Goal: Transaction & Acquisition: Purchase product/service

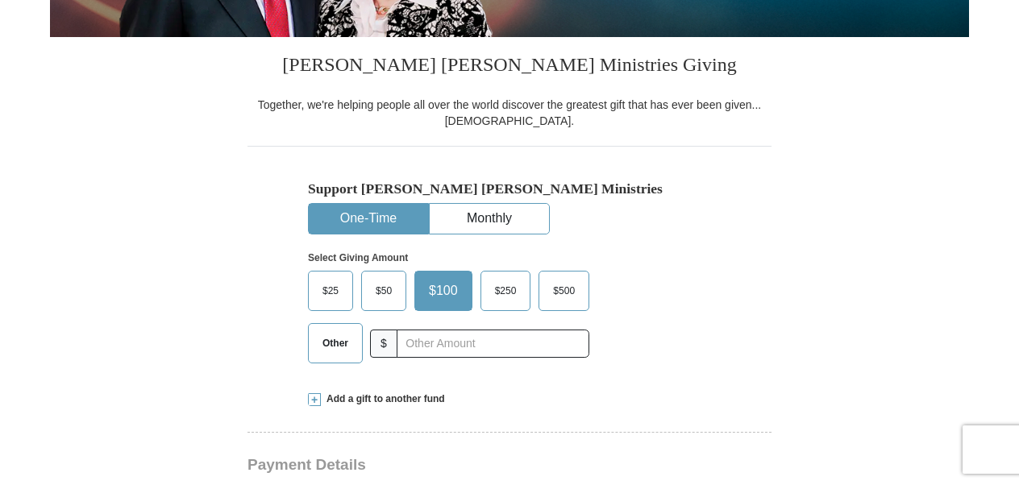
scroll to position [355, 0]
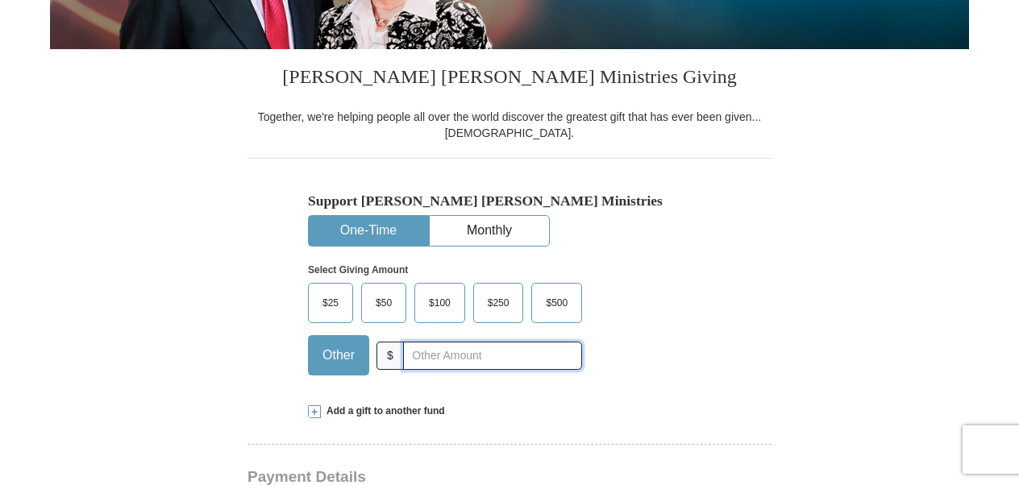
click at [447, 355] on input "text" at bounding box center [492, 356] width 179 height 28
type input "1000.00"
click at [346, 384] on div "$25 $50 $100 $250 $500 Other $ 1000.00" at bounding box center [445, 335] width 274 height 105
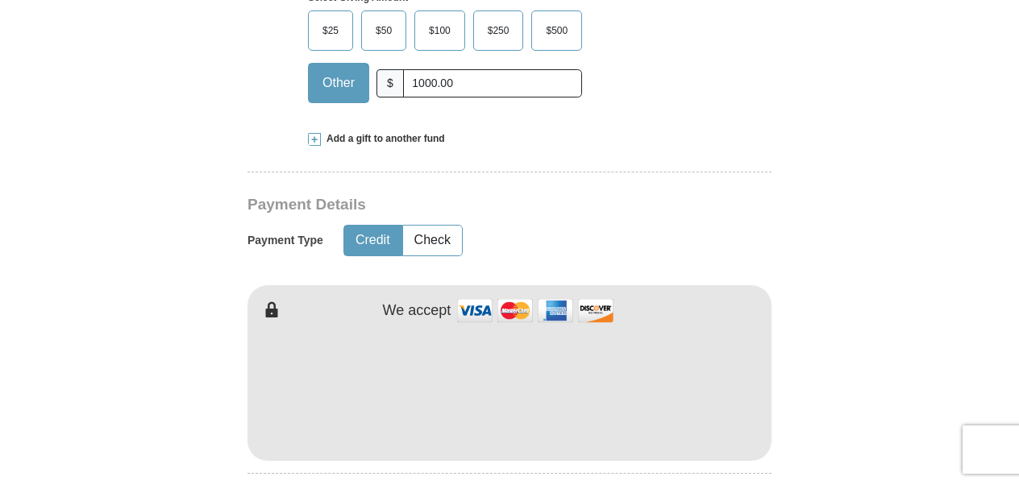
scroll to position [661, 0]
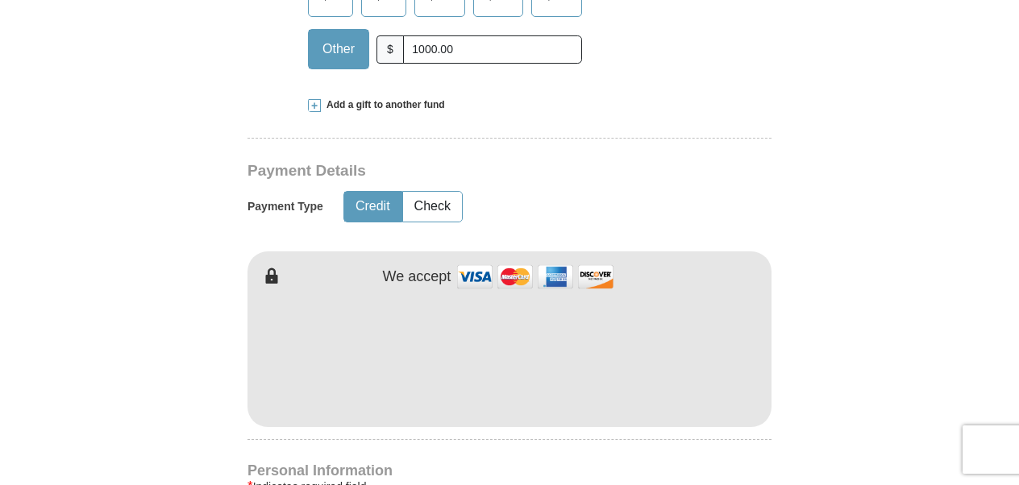
click at [360, 419] on iframe at bounding box center [509, 354] width 524 height 137
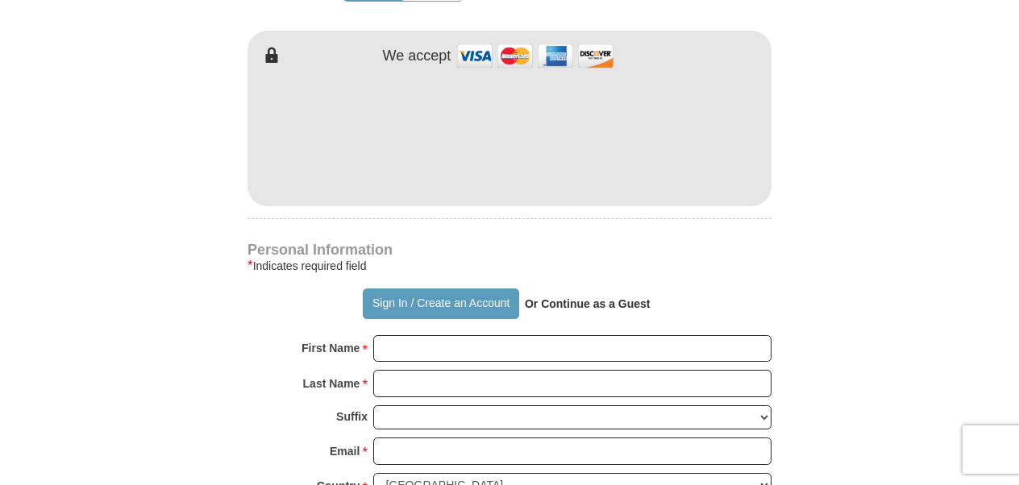
scroll to position [887, 0]
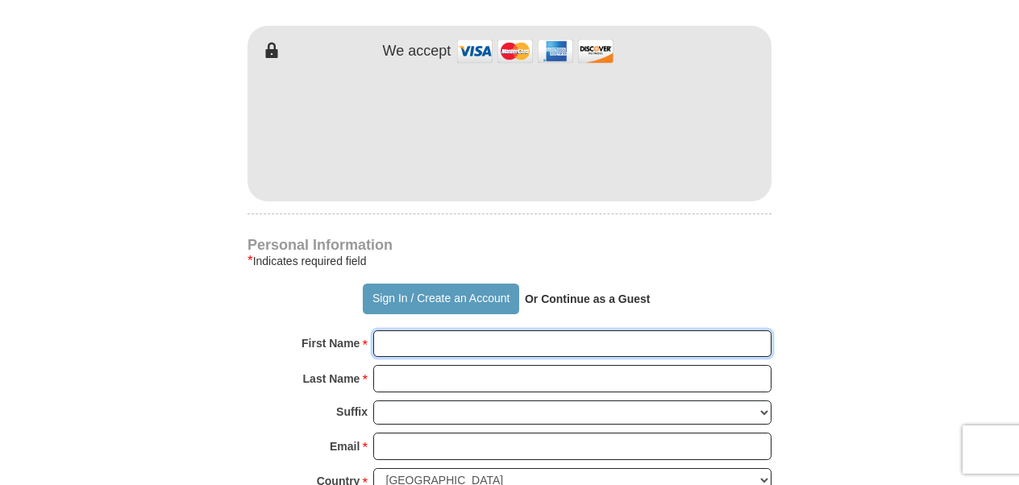
click at [431, 343] on input "First Name *" at bounding box center [572, 344] width 398 height 27
type input "[PERSON_NAME]"
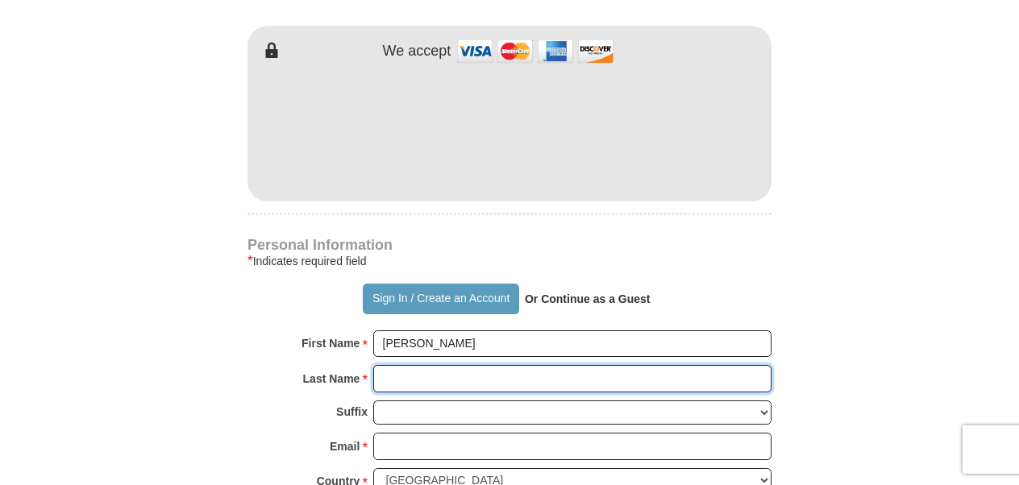
type input "White"
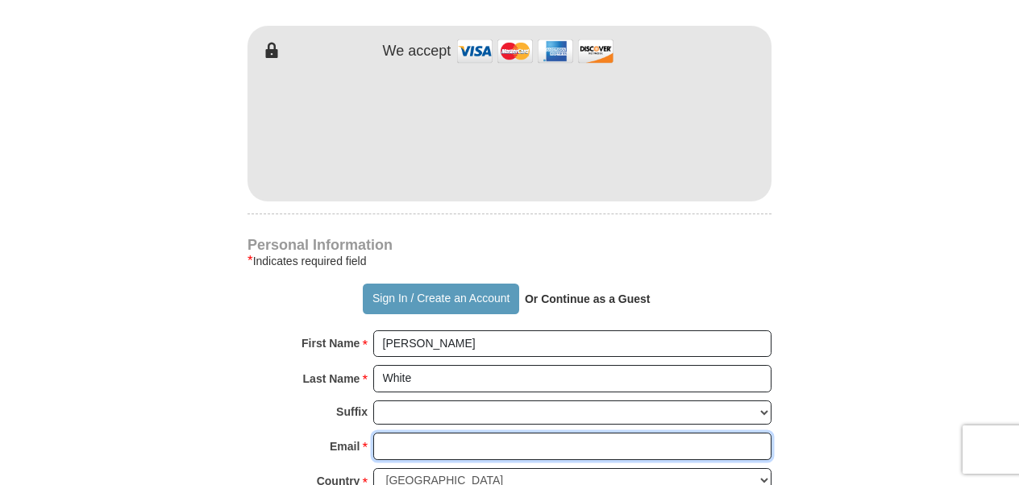
type input "[EMAIL_ADDRESS][DOMAIN_NAME]"
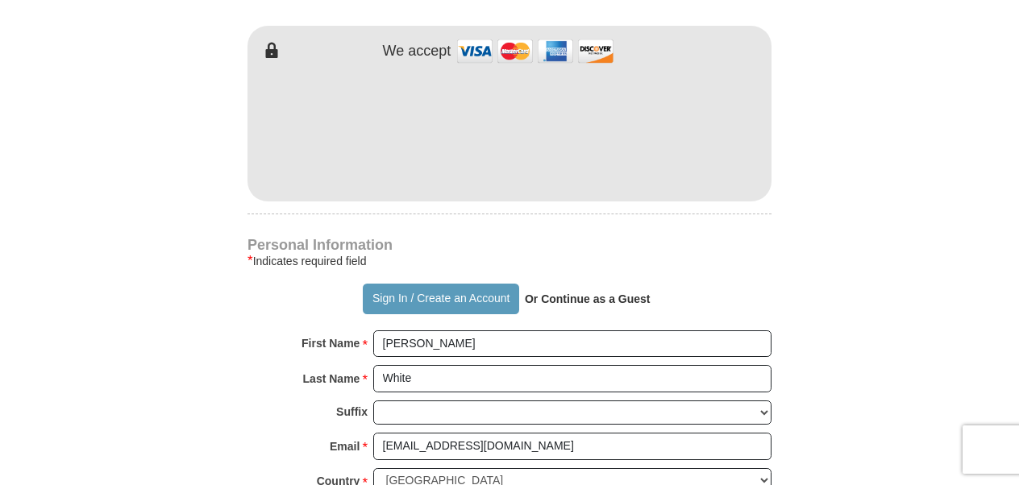
type input "[STREET_ADDRESS]"
type input "Costa Mesa"
select select "CA"
type input "92626"
type input "7144787272"
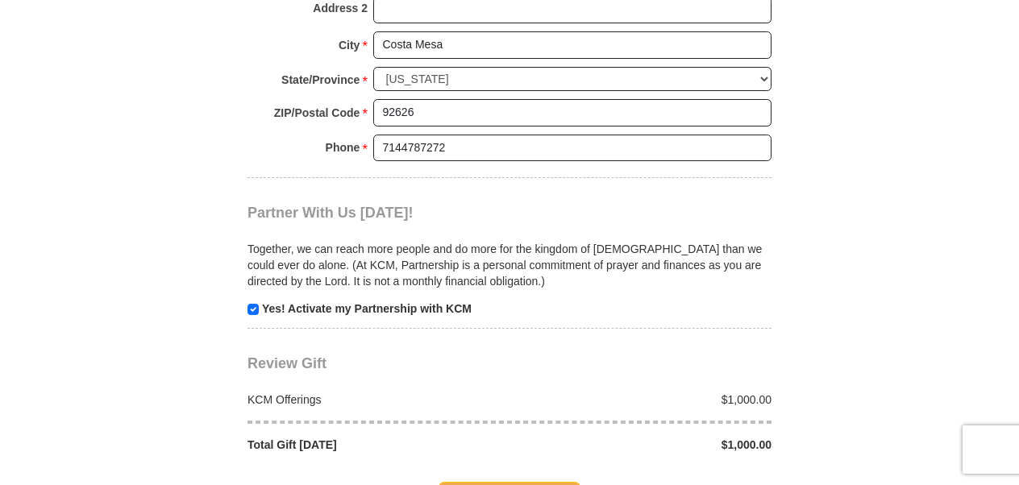
scroll to position [1451, 0]
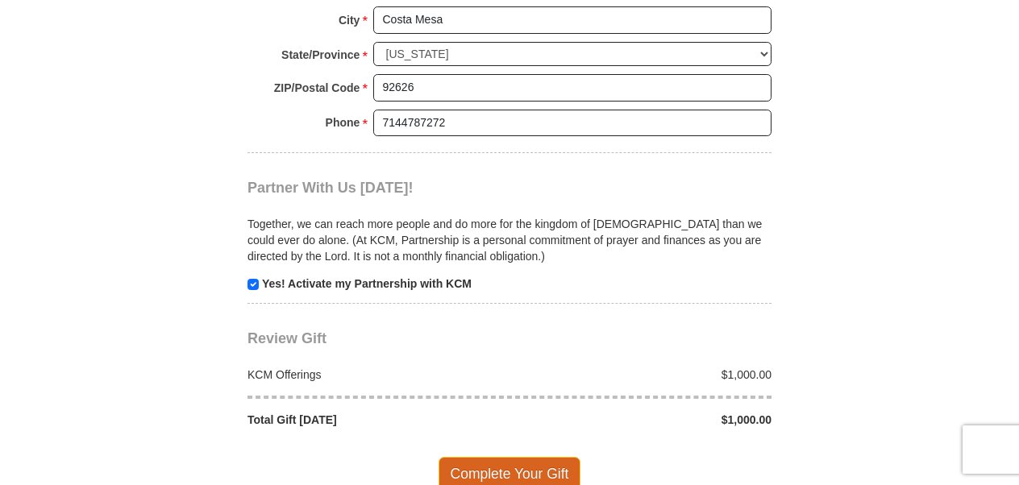
click at [464, 464] on span "Complete Your Gift" at bounding box center [510, 474] width 143 height 34
